Goal: Contribute content: Add original content to the website for others to see

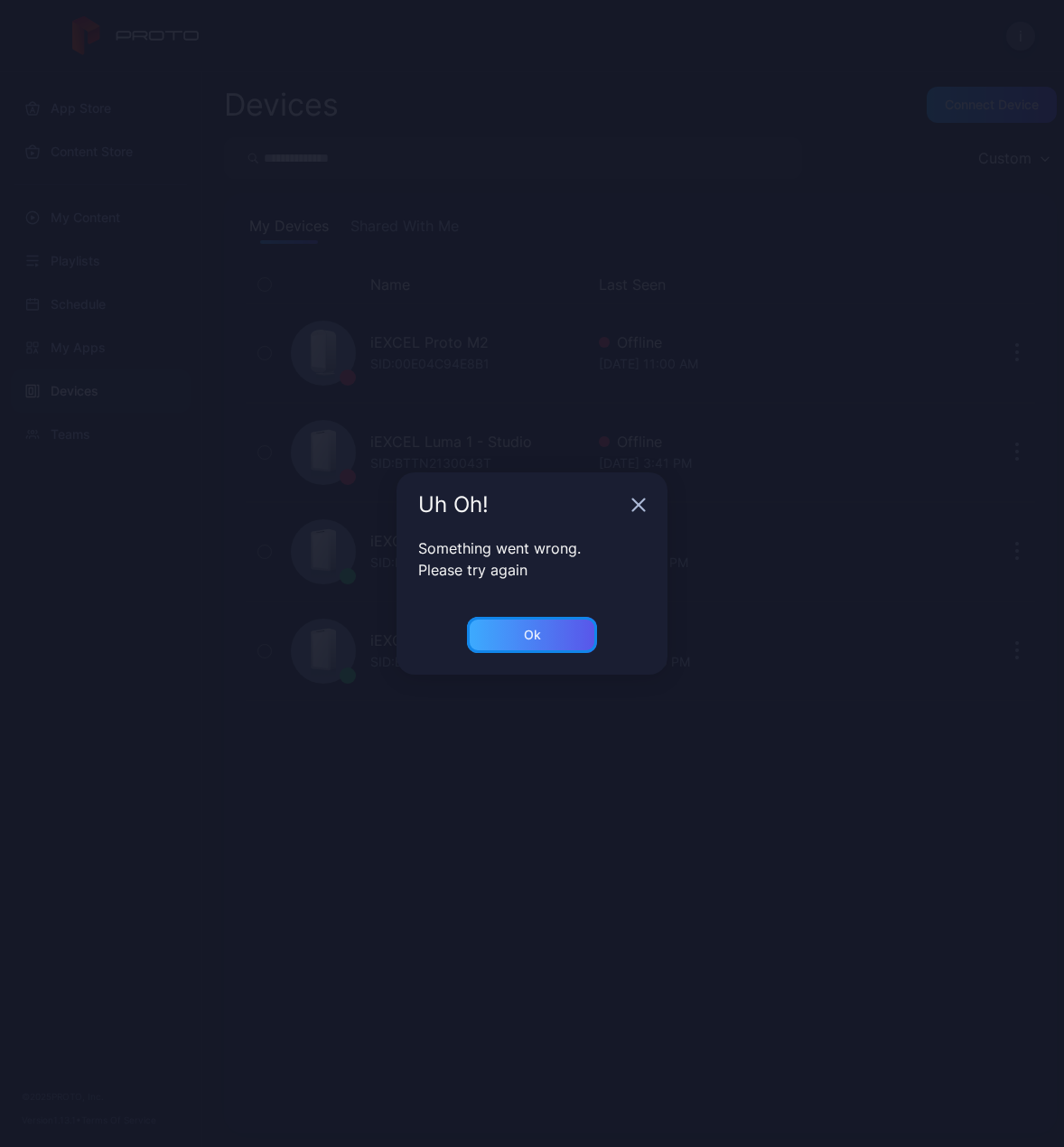
click at [539, 631] on div "Ok" at bounding box center [532, 635] width 17 height 15
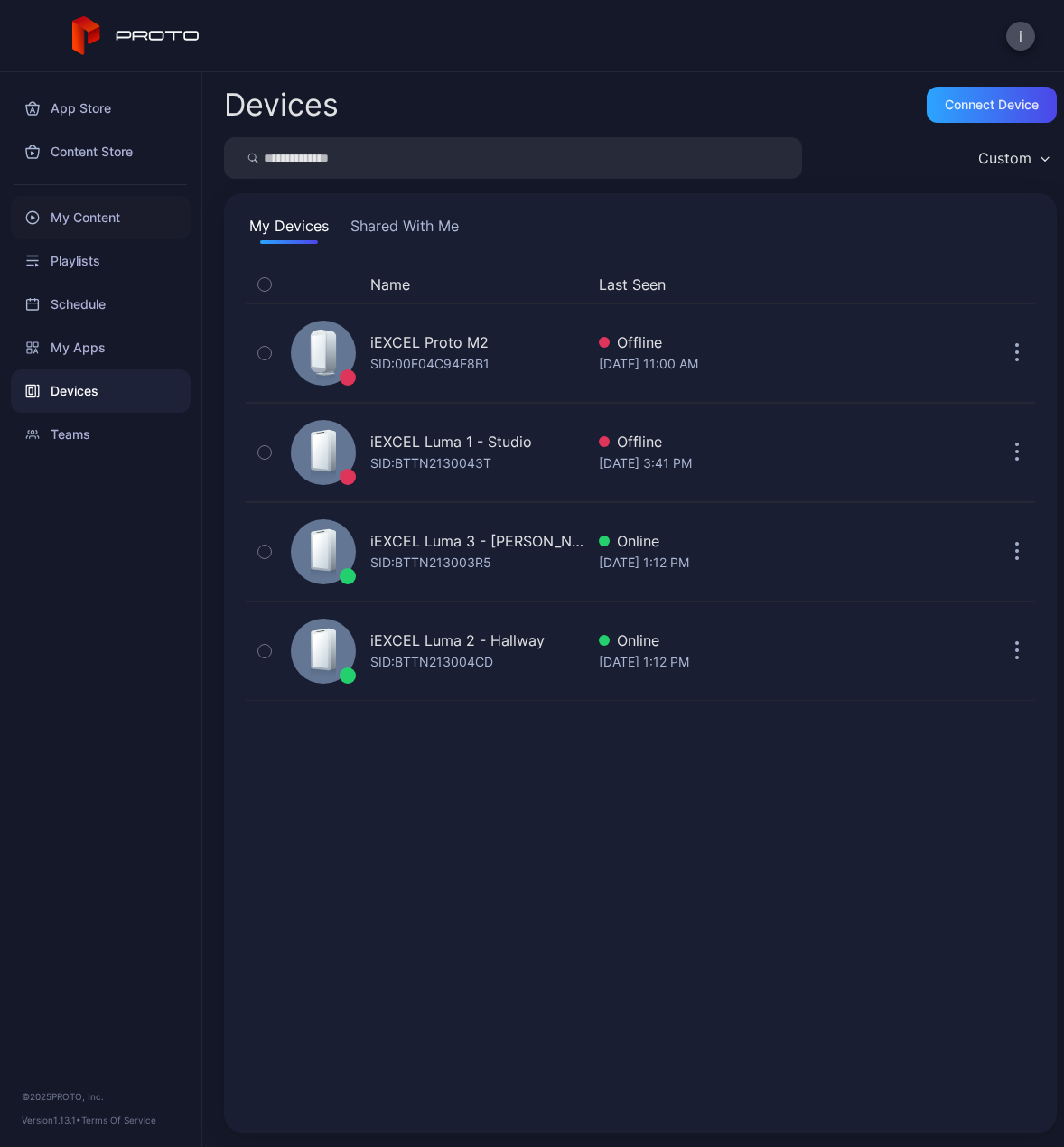
click at [124, 215] on div "My Content" at bounding box center [101, 218] width 179 height 44
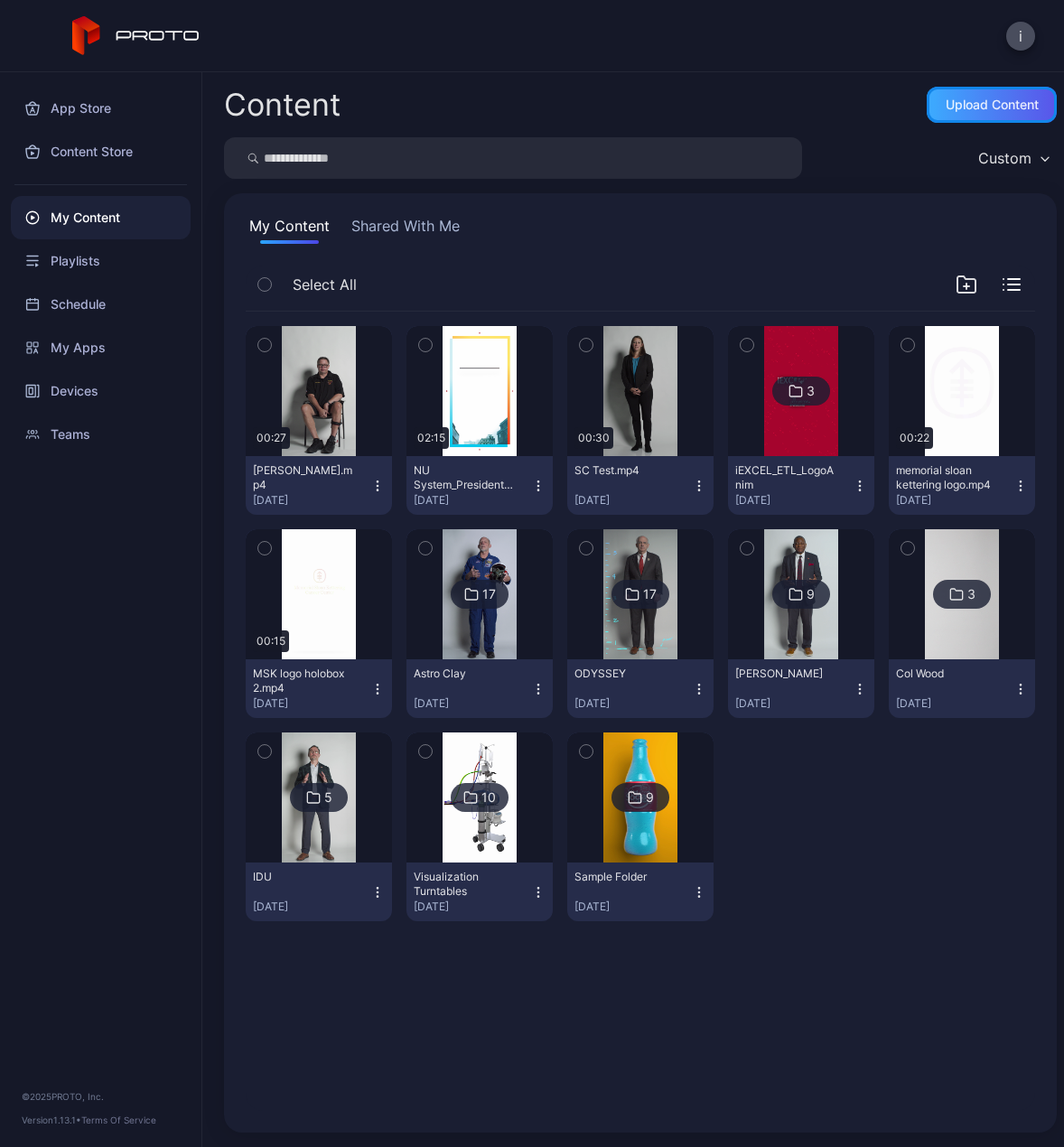
click at [995, 94] on div "Upload Content" at bounding box center [991, 105] width 130 height 36
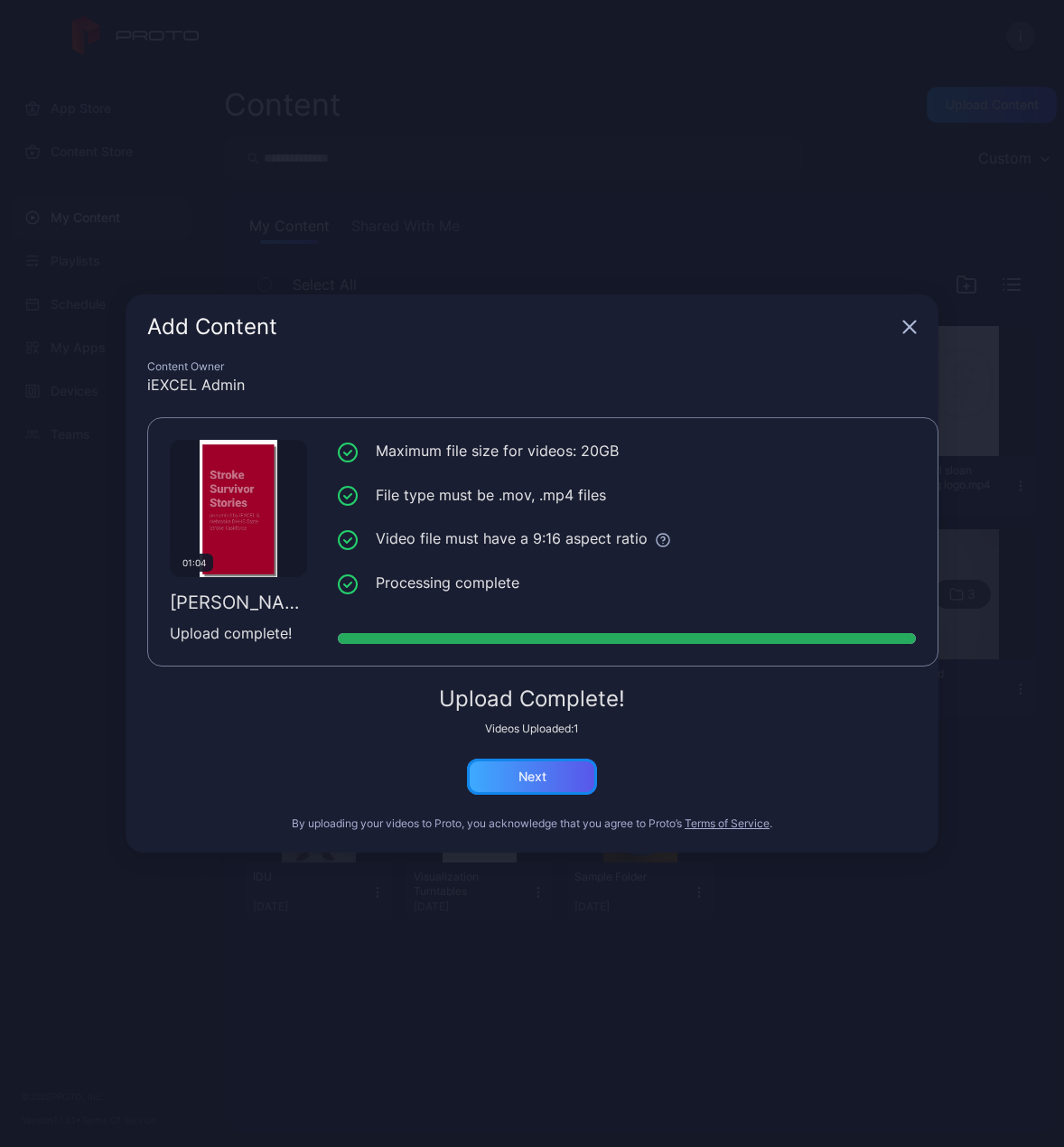
click at [540, 788] on div "Next" at bounding box center [531, 777] width 130 height 36
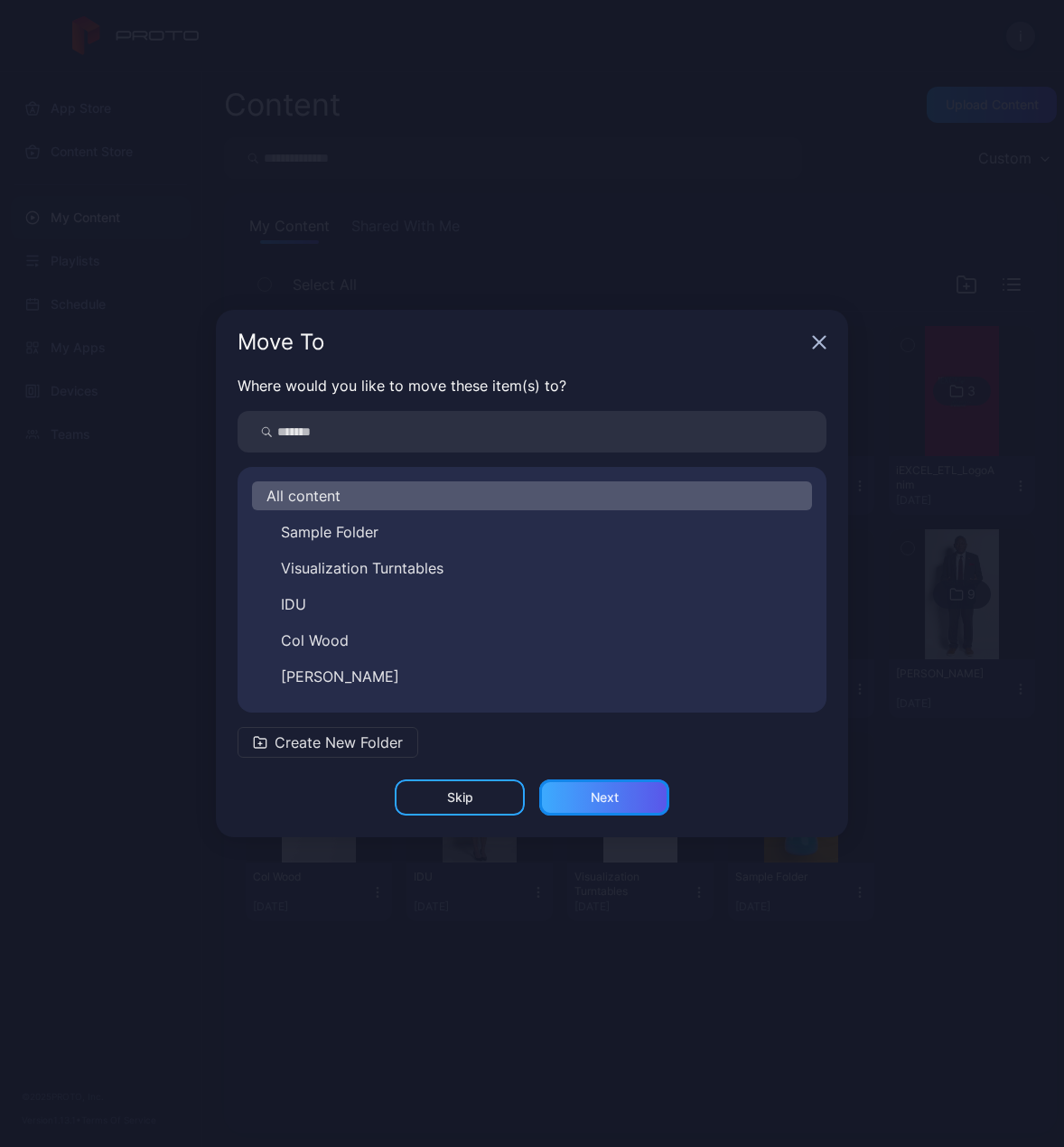
click at [605, 801] on div "Next" at bounding box center [605, 798] width 28 height 15
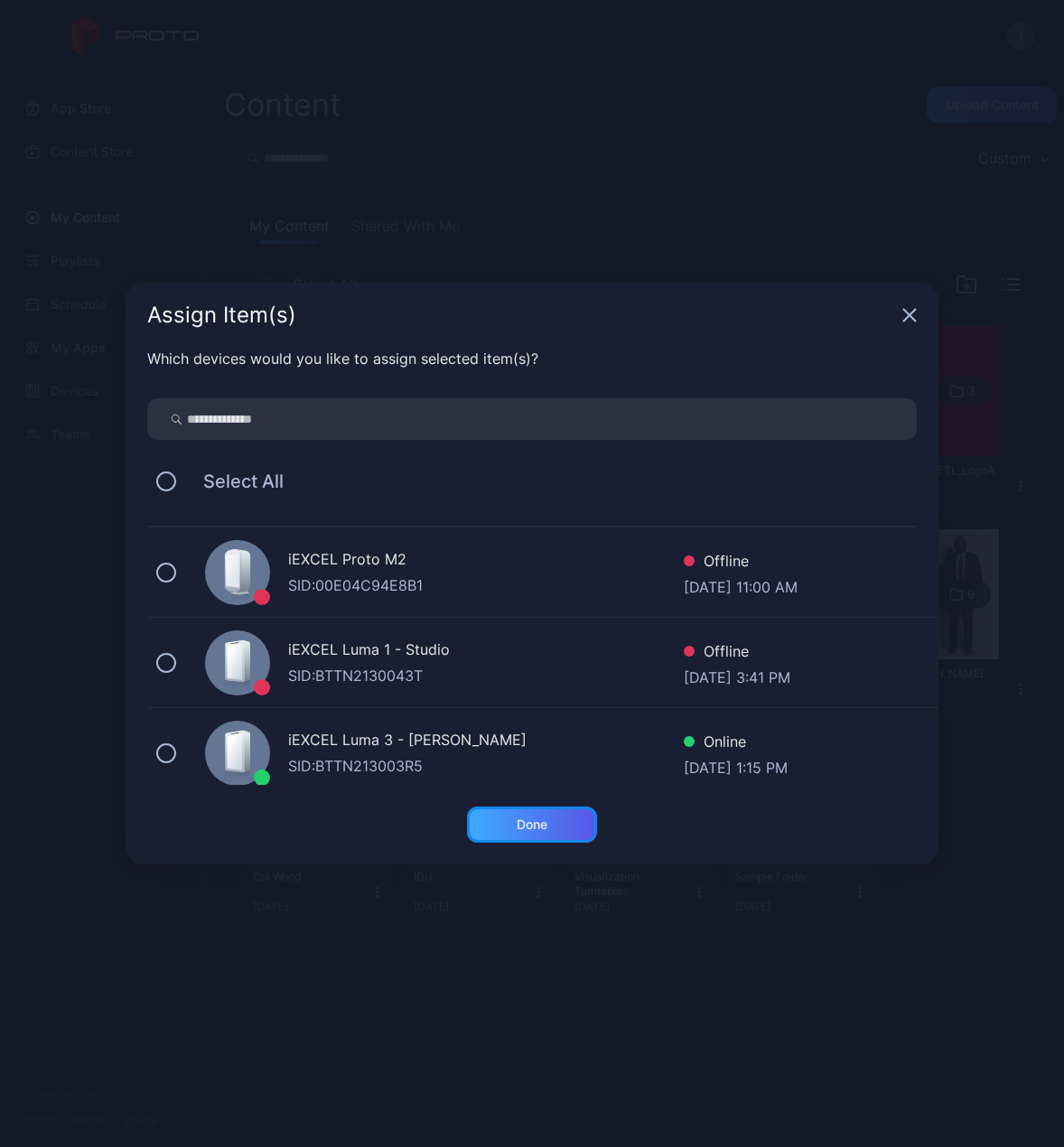
click at [511, 814] on div "Done" at bounding box center [531, 825] width 130 height 36
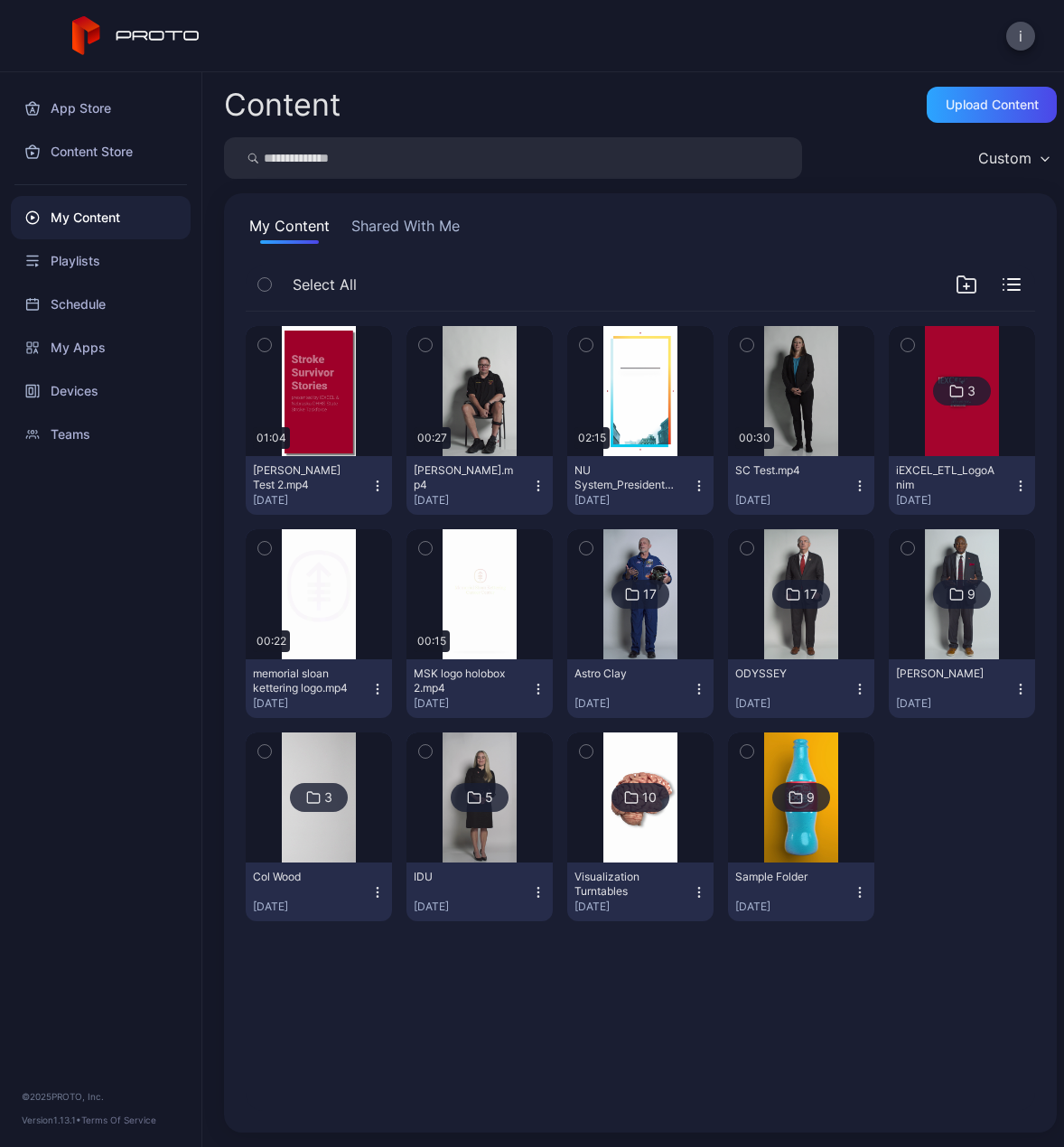
click at [376, 485] on icon "button" at bounding box center [376, 485] width 1 height 1
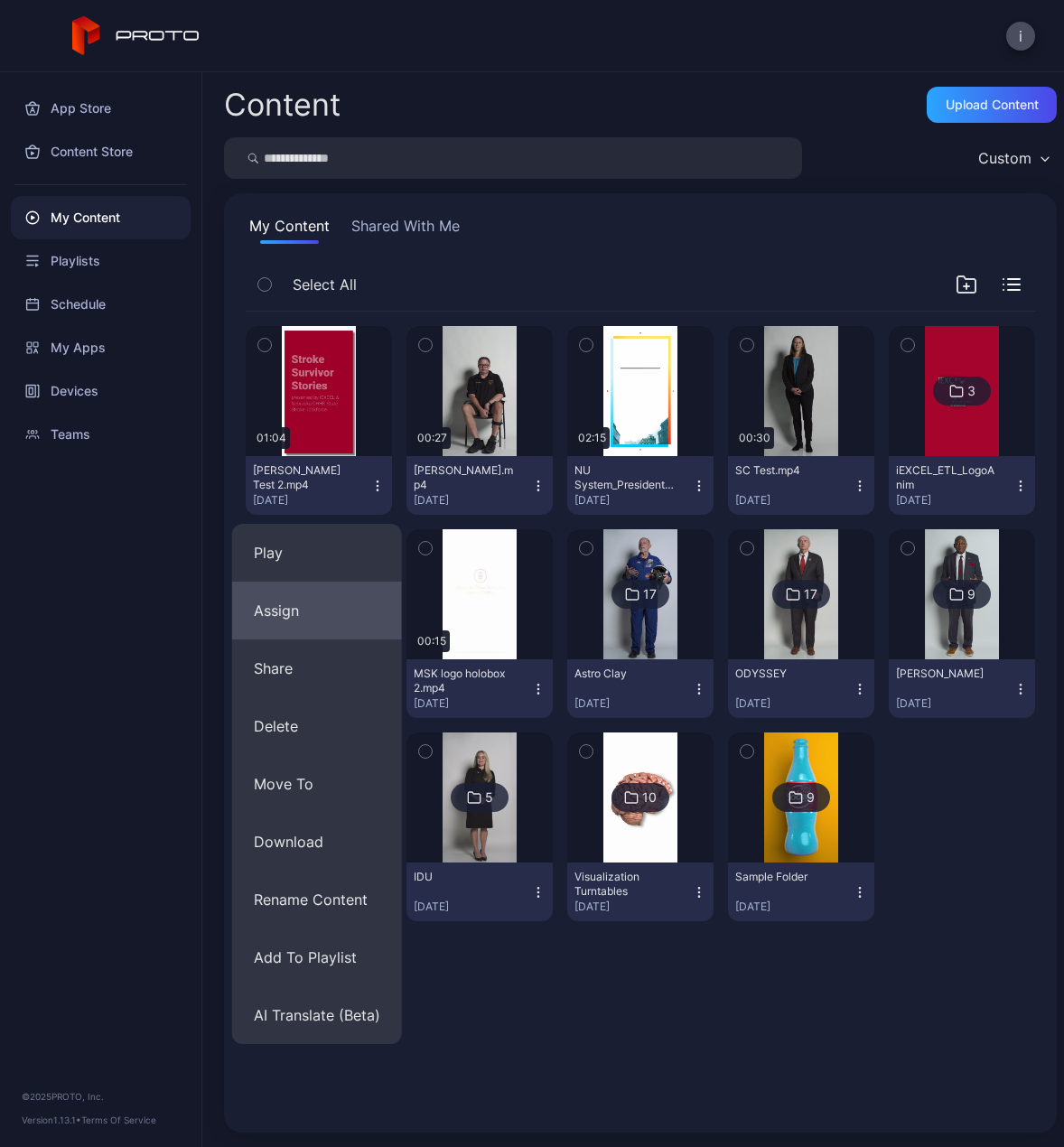
click at [292, 616] on button "Assign" at bounding box center [316, 611] width 169 height 58
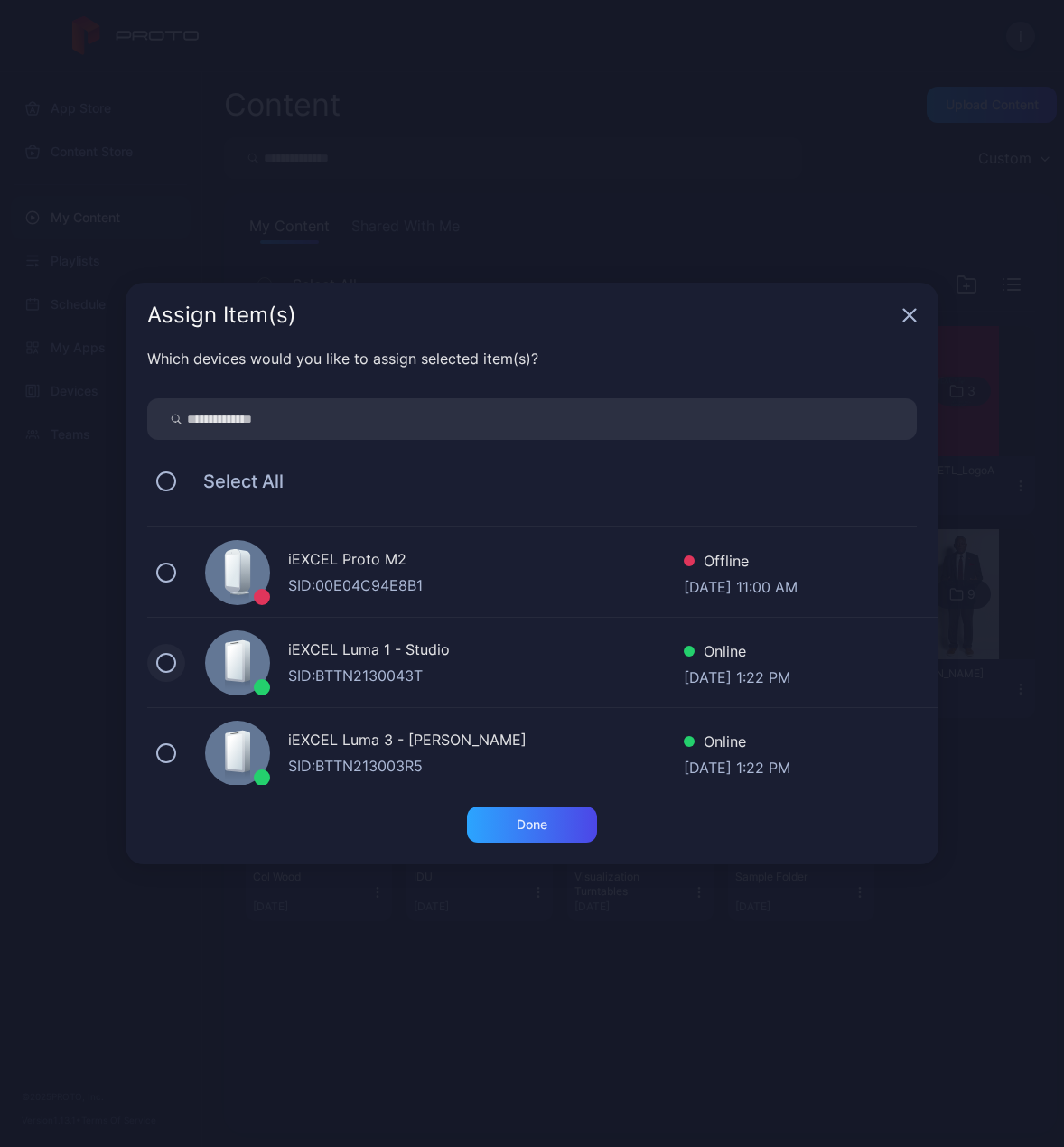
click at [168, 668] on button at bounding box center [166, 663] width 20 height 20
click at [517, 829] on div "Done" at bounding box center [532, 825] width 31 height 15
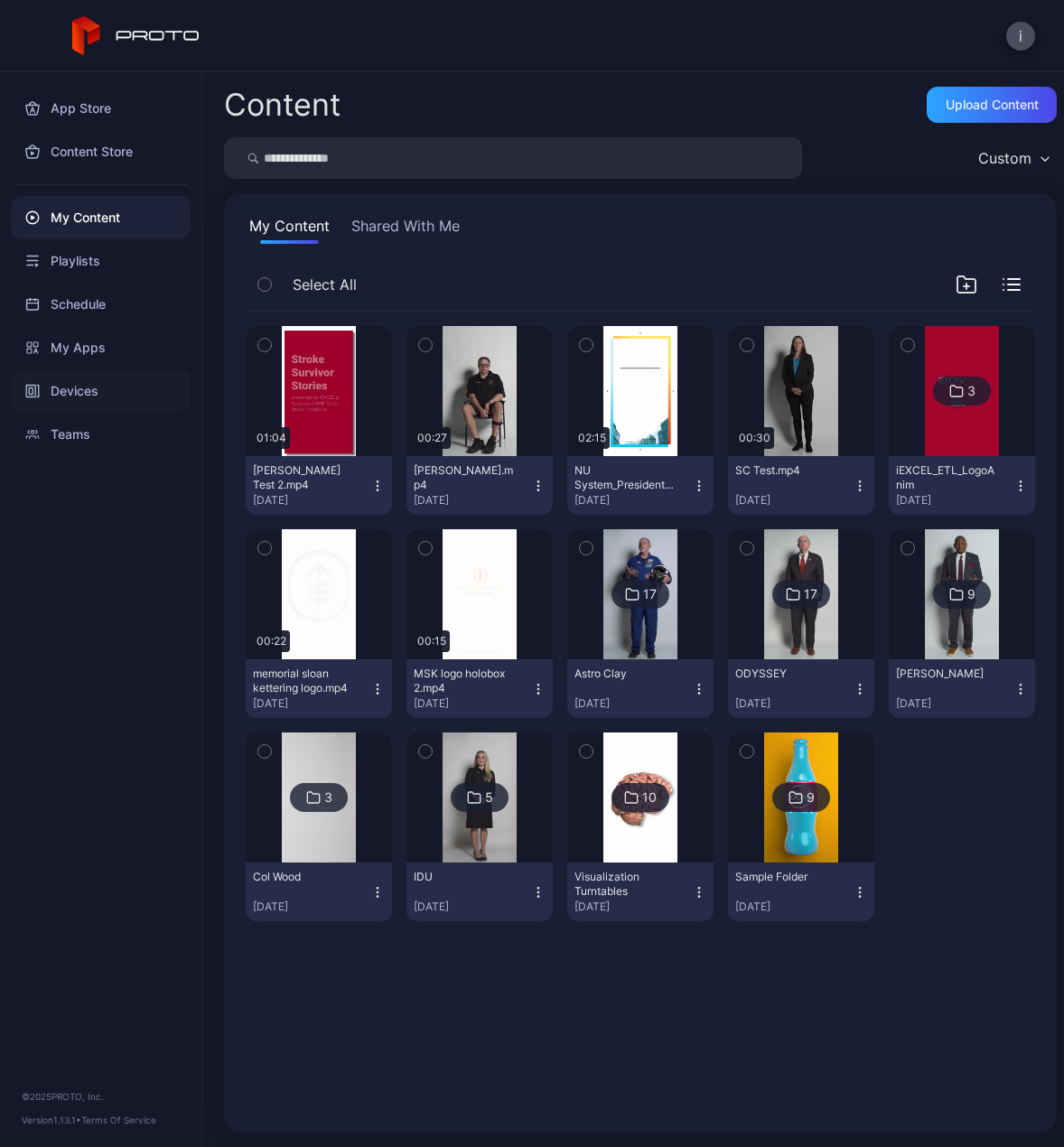
click at [71, 387] on div "Devices" at bounding box center [101, 391] width 179 height 44
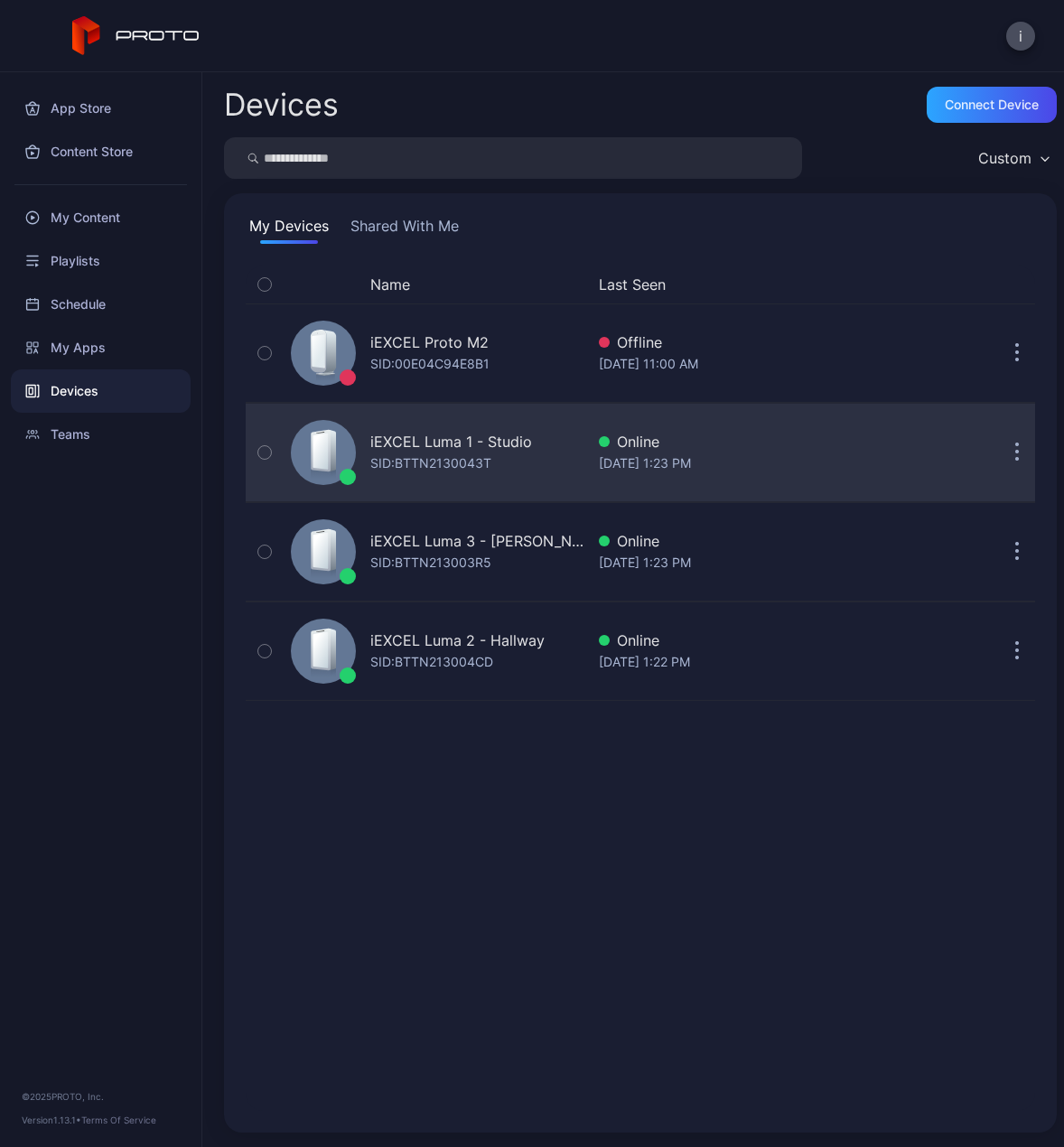
click at [513, 443] on div "iEXCEL Luma 1 - Studio" at bounding box center [450, 442] width 161 height 22
